Goal: Transaction & Acquisition: Purchase product/service

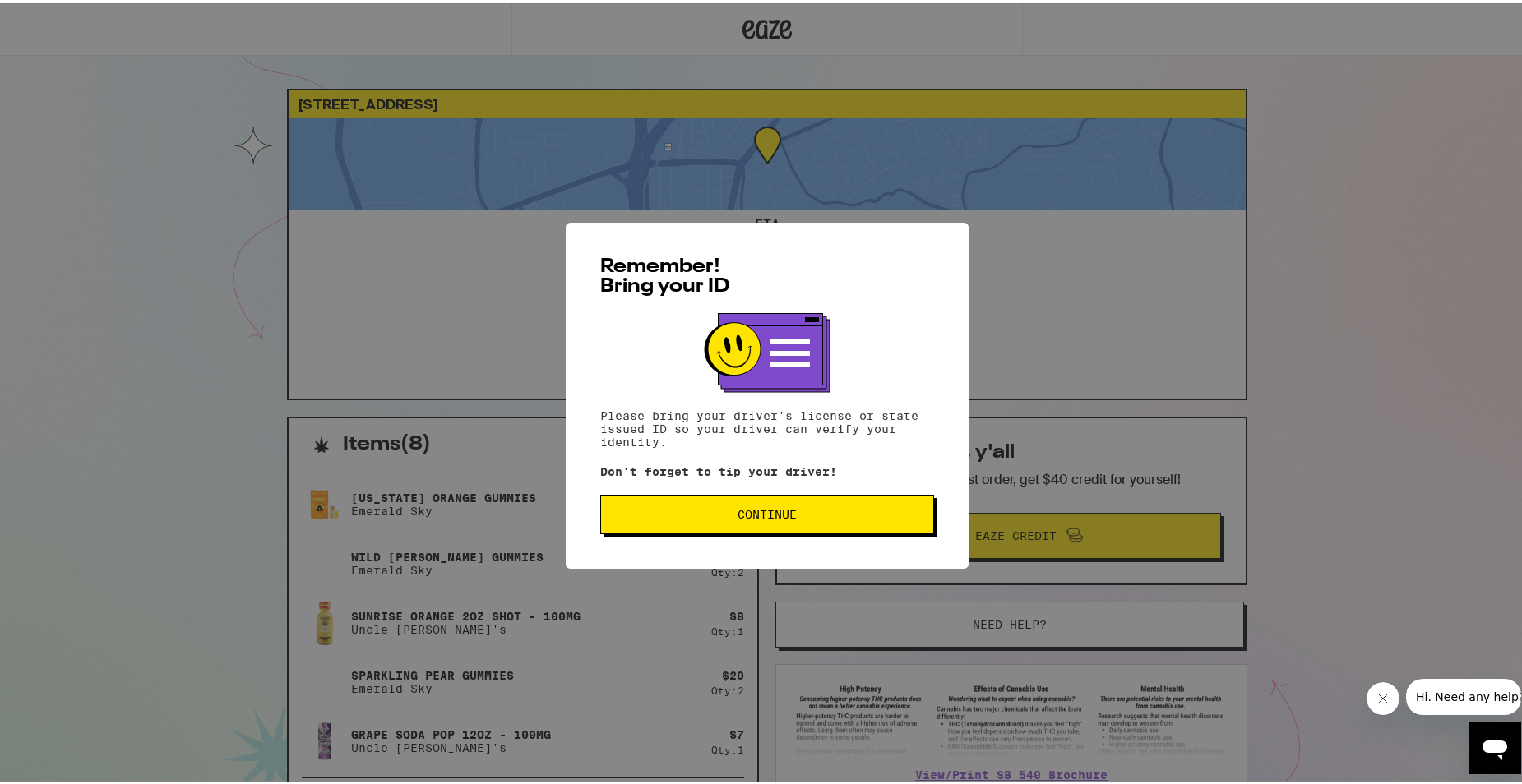
click at [791, 521] on button "Continue" at bounding box center [767, 512] width 334 height 40
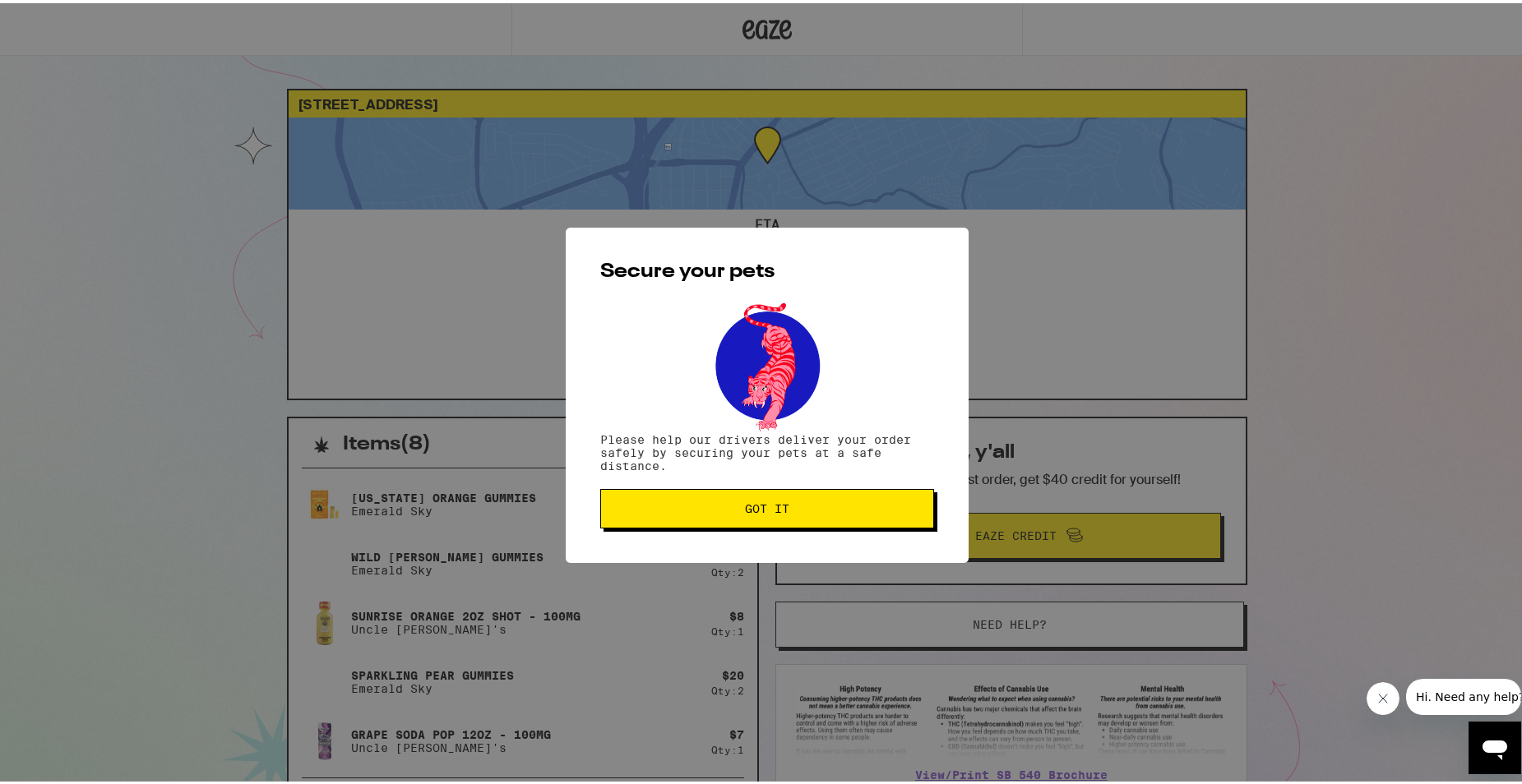
click at [792, 520] on button "Got it" at bounding box center [767, 506] width 334 height 40
